Goal: Navigation & Orientation: Find specific page/section

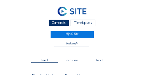
click at [60, 20] on div "Camera's" at bounding box center [59, 23] width 21 height 7
drag, startPoint x: 58, startPoint y: 21, endPoint x: 54, endPoint y: 21, distance: 3.9
click at [58, 21] on div "Camera's" at bounding box center [59, 23] width 21 height 7
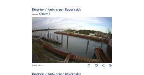
scroll to position [55, 0]
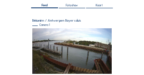
click at [87, 39] on img at bounding box center [72, 50] width 80 height 45
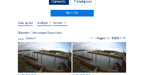
scroll to position [31, 0]
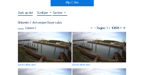
click at [43, 37] on img at bounding box center [45, 47] width 54 height 30
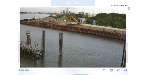
click at [128, 9] on icon at bounding box center [128, 8] width 3 height 3
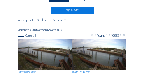
scroll to position [16, 0]
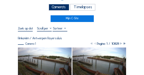
click at [66, 9] on div "Camera's" at bounding box center [59, 7] width 21 height 7
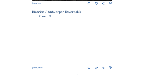
scroll to position [260, 0]
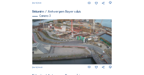
click at [64, 39] on img at bounding box center [72, 41] width 80 height 45
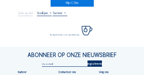
scroll to position [31, 0]
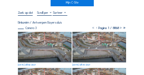
click at [34, 36] on img at bounding box center [45, 47] width 54 height 30
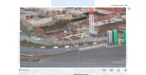
drag, startPoint x: 64, startPoint y: 32, endPoint x: 63, endPoint y: 40, distance: 8.2
click at [64, 41] on img at bounding box center [73, 37] width 106 height 60
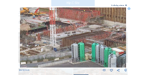
drag, startPoint x: 100, startPoint y: 31, endPoint x: 63, endPoint y: 42, distance: 38.2
click at [58, 46] on img at bounding box center [73, 37] width 106 height 60
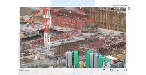
drag, startPoint x: 77, startPoint y: 35, endPoint x: 72, endPoint y: 42, distance: 8.7
click at [72, 42] on img at bounding box center [73, 37] width 106 height 60
drag, startPoint x: 62, startPoint y: 39, endPoint x: 88, endPoint y: 41, distance: 25.8
click at [88, 41] on img at bounding box center [73, 37] width 106 height 60
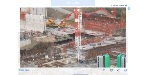
drag, startPoint x: 63, startPoint y: 39, endPoint x: 86, endPoint y: 47, distance: 24.8
click at [86, 47] on img at bounding box center [73, 37] width 106 height 60
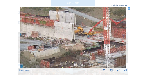
drag, startPoint x: 69, startPoint y: 41, endPoint x: 80, endPoint y: 44, distance: 11.2
click at [80, 44] on img at bounding box center [73, 37] width 106 height 60
click at [129, 9] on icon at bounding box center [128, 8] width 3 height 3
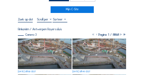
scroll to position [16, 0]
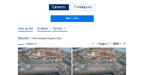
drag, startPoint x: 62, startPoint y: 9, endPoint x: 46, endPoint y: 9, distance: 16.0
click at [62, 9] on div "Camera's" at bounding box center [59, 7] width 21 height 7
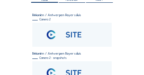
scroll to position [62, 0]
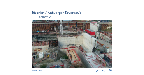
click at [103, 35] on img at bounding box center [72, 43] width 80 height 47
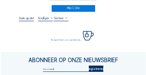
scroll to position [31, 0]
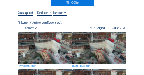
click at [47, 34] on img at bounding box center [45, 48] width 54 height 32
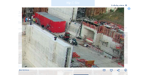
drag, startPoint x: 78, startPoint y: 34, endPoint x: 68, endPoint y: 36, distance: 10.3
click at [68, 36] on img at bounding box center [73, 37] width 102 height 60
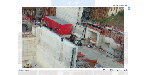
drag, startPoint x: 78, startPoint y: 36, endPoint x: 74, endPoint y: 36, distance: 4.4
click at [74, 36] on img at bounding box center [73, 37] width 102 height 60
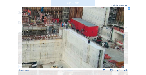
drag, startPoint x: 59, startPoint y: 35, endPoint x: 80, endPoint y: 36, distance: 21.5
click at [84, 36] on img at bounding box center [73, 37] width 102 height 60
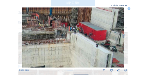
drag, startPoint x: 69, startPoint y: 34, endPoint x: 78, endPoint y: 37, distance: 9.8
click at [78, 37] on img at bounding box center [73, 37] width 102 height 60
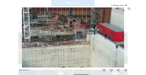
drag, startPoint x: 67, startPoint y: 35, endPoint x: 82, endPoint y: 36, distance: 15.2
click at [82, 36] on img at bounding box center [73, 37] width 102 height 60
